Goal: Check status

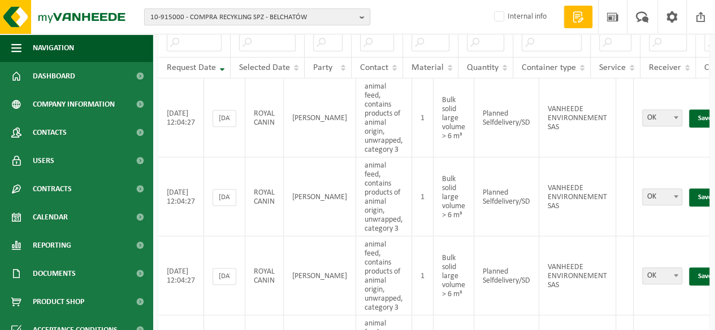
click at [279, 15] on span "10-915000 - COMPRA RECYKLING SPZ - BELCHATÓW" at bounding box center [252, 17] width 205 height 17
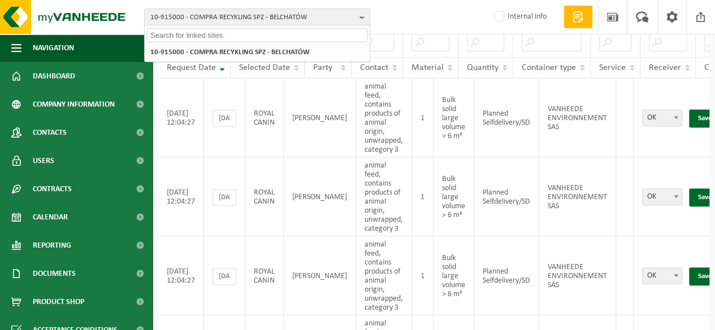
click at [224, 34] on input "text" at bounding box center [257, 35] width 220 height 14
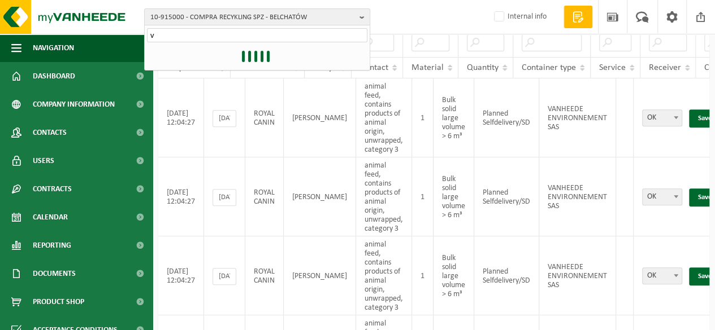
type input "vr"
